Goal: Transaction & Acquisition: Purchase product/service

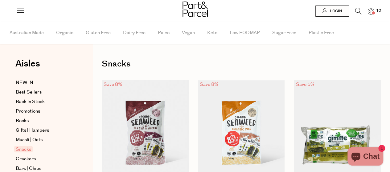
click at [372, 11] on img at bounding box center [371, 11] width 6 height 7
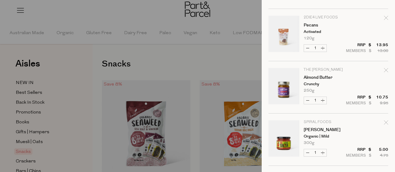
scroll to position [322, 0]
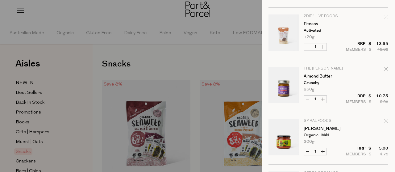
click at [384, 67] on icon "Remove Almond Butter" at bounding box center [386, 69] width 4 height 4
type input "Add Membership"
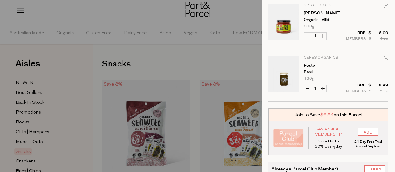
scroll to position [386, 0]
click at [66, 65] on div at bounding box center [197, 86] width 395 height 172
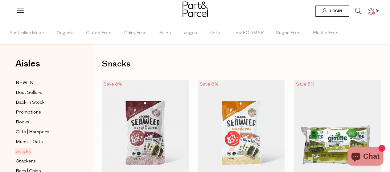
click at [21, 8] on icon at bounding box center [20, 10] width 9 height 9
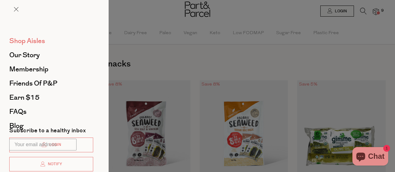
click at [42, 38] on span "Shop Aisles" at bounding box center [27, 41] width 36 height 10
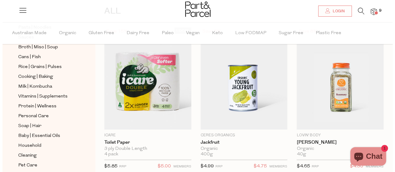
scroll to position [53, 0]
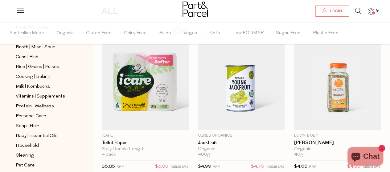
click at [373, 12] on span at bounding box center [373, 12] width 3 height 3
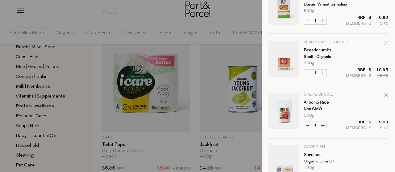
scroll to position [0, 0]
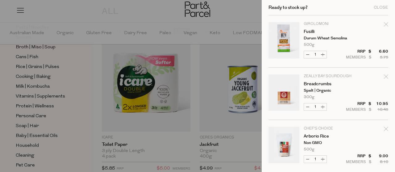
click at [384, 24] on icon "Remove Fusilli" at bounding box center [386, 24] width 4 height 4
type input "Add Membership"
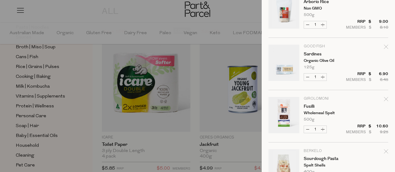
scroll to position [126, 0]
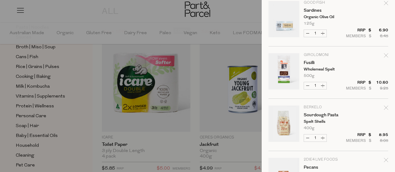
click at [289, 118] on link "Your cart" at bounding box center [283, 125] width 31 height 39
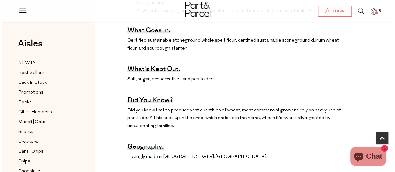
scroll to position [318, 0]
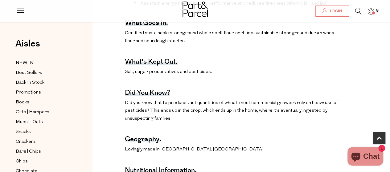
click at [369, 11] on img at bounding box center [371, 11] width 6 height 7
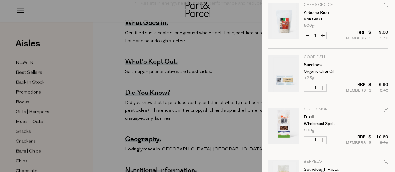
scroll to position [75, 0]
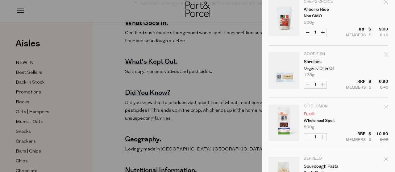
click at [307, 114] on link "Fusilli" at bounding box center [327, 114] width 48 height 4
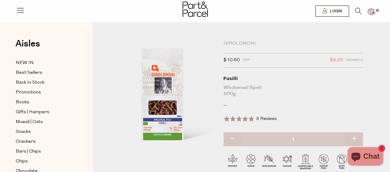
click at [370, 13] on img at bounding box center [371, 11] width 6 height 7
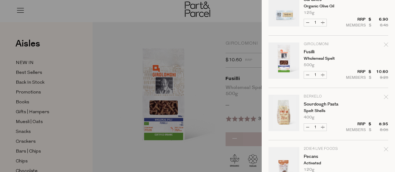
scroll to position [138, 0]
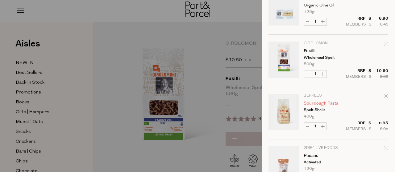
click at [310, 102] on link "Sourdough Pasta" at bounding box center [327, 103] width 48 height 4
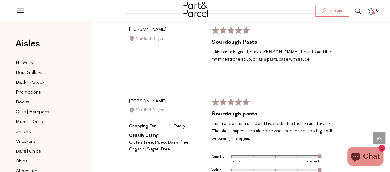
scroll to position [987, 0]
click at [274, 106] on div "Rated 5 out of 5 Review posted about [DATE]" at bounding box center [274, 102] width 125 height 8
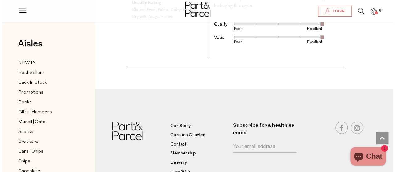
scroll to position [1159, 0]
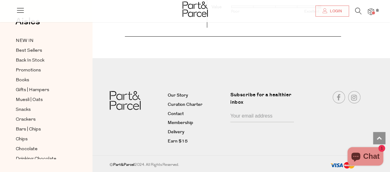
click at [370, 13] on img at bounding box center [371, 11] width 6 height 7
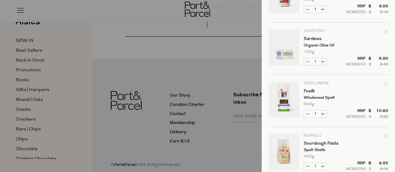
scroll to position [0, 0]
